Goal: Task Accomplishment & Management: Manage account settings

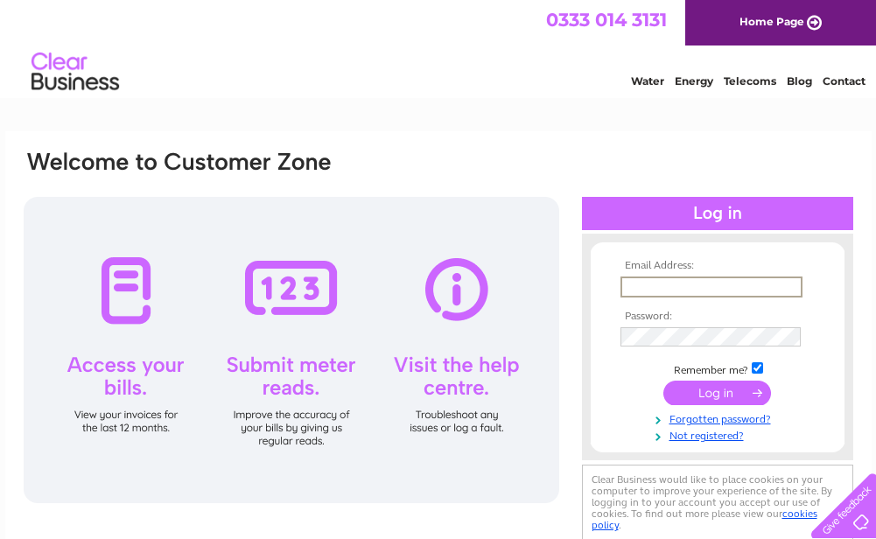
click at [711, 286] on input "text" at bounding box center [711, 286] width 182 height 21
type input "info@schoolclothingcompany.com"
click at [663, 380] on input "submit" at bounding box center [717, 392] width 108 height 24
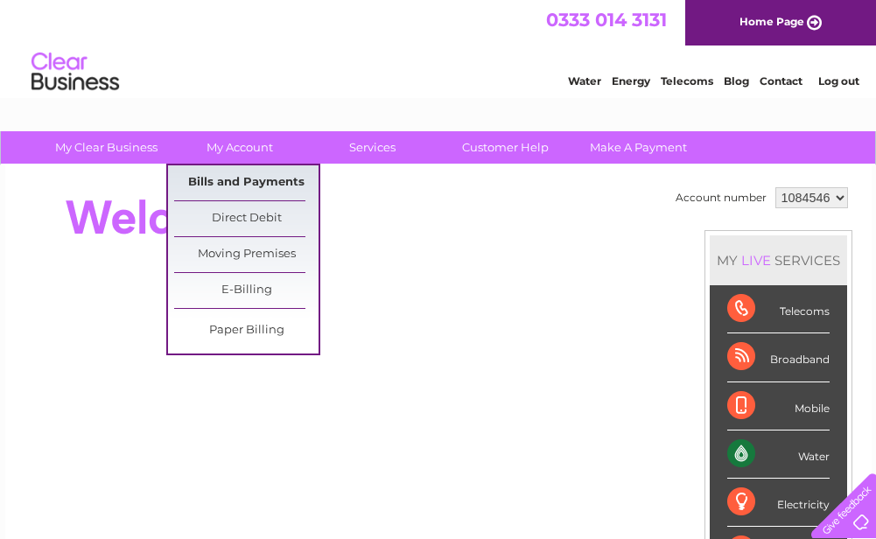
click at [234, 178] on link "Bills and Payments" at bounding box center [246, 182] width 144 height 35
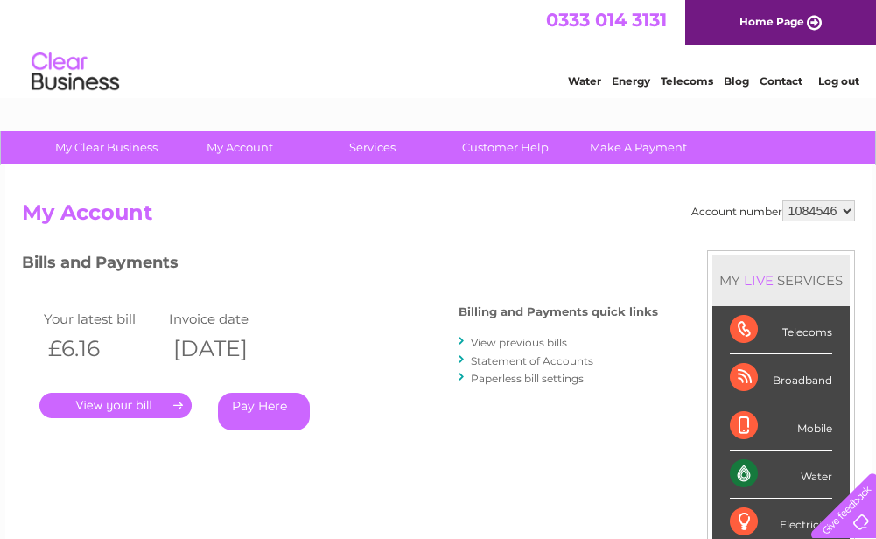
click at [124, 397] on link "." at bounding box center [115, 405] width 152 height 25
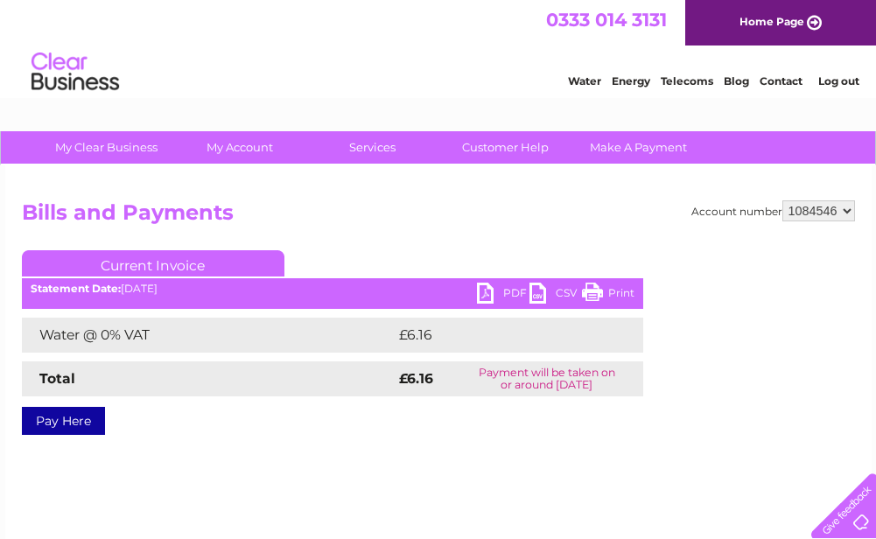
click at [495, 293] on link "PDF" at bounding box center [503, 295] width 52 height 25
click at [826, 80] on link "Log out" at bounding box center [838, 80] width 41 height 13
